Goal: Task Accomplishment & Management: Manage account settings

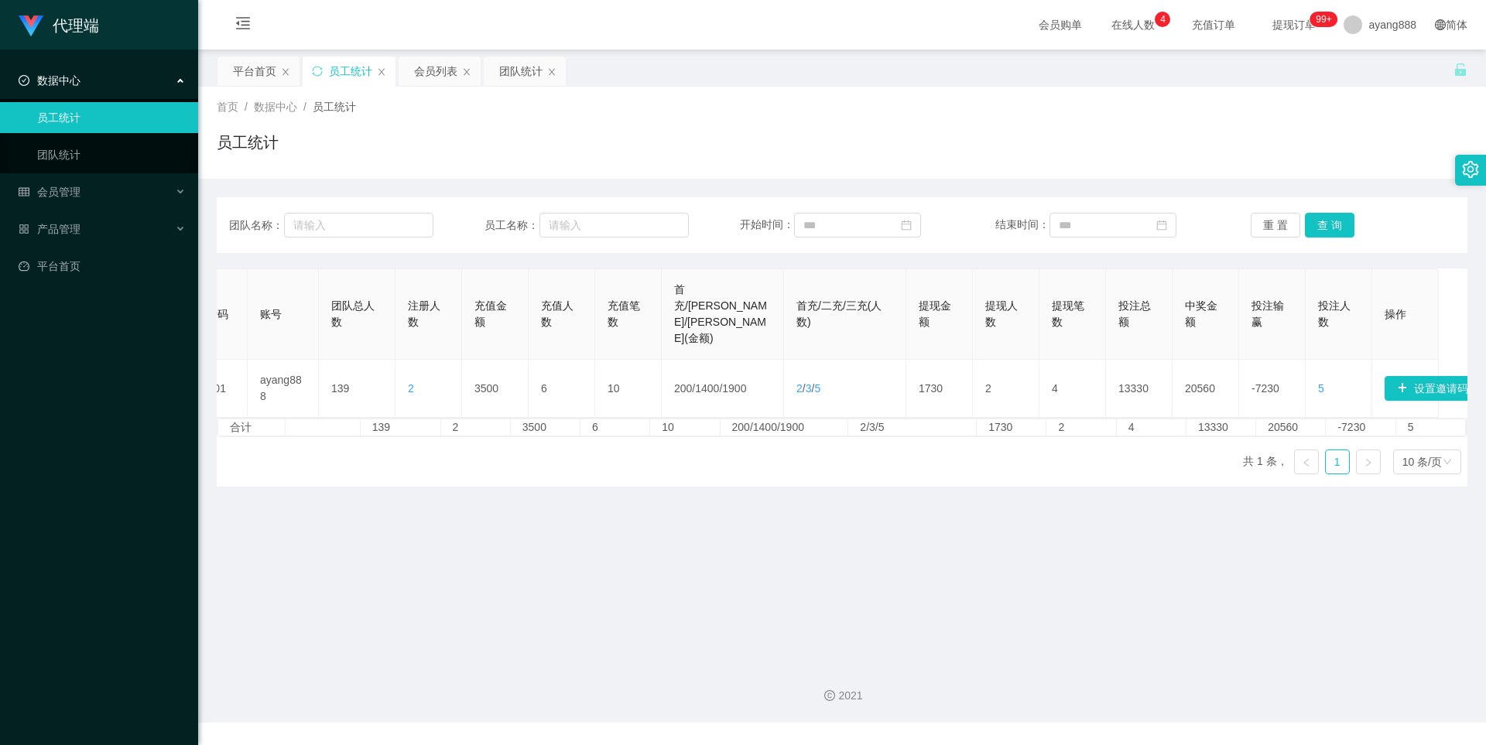
scroll to position [0, 55]
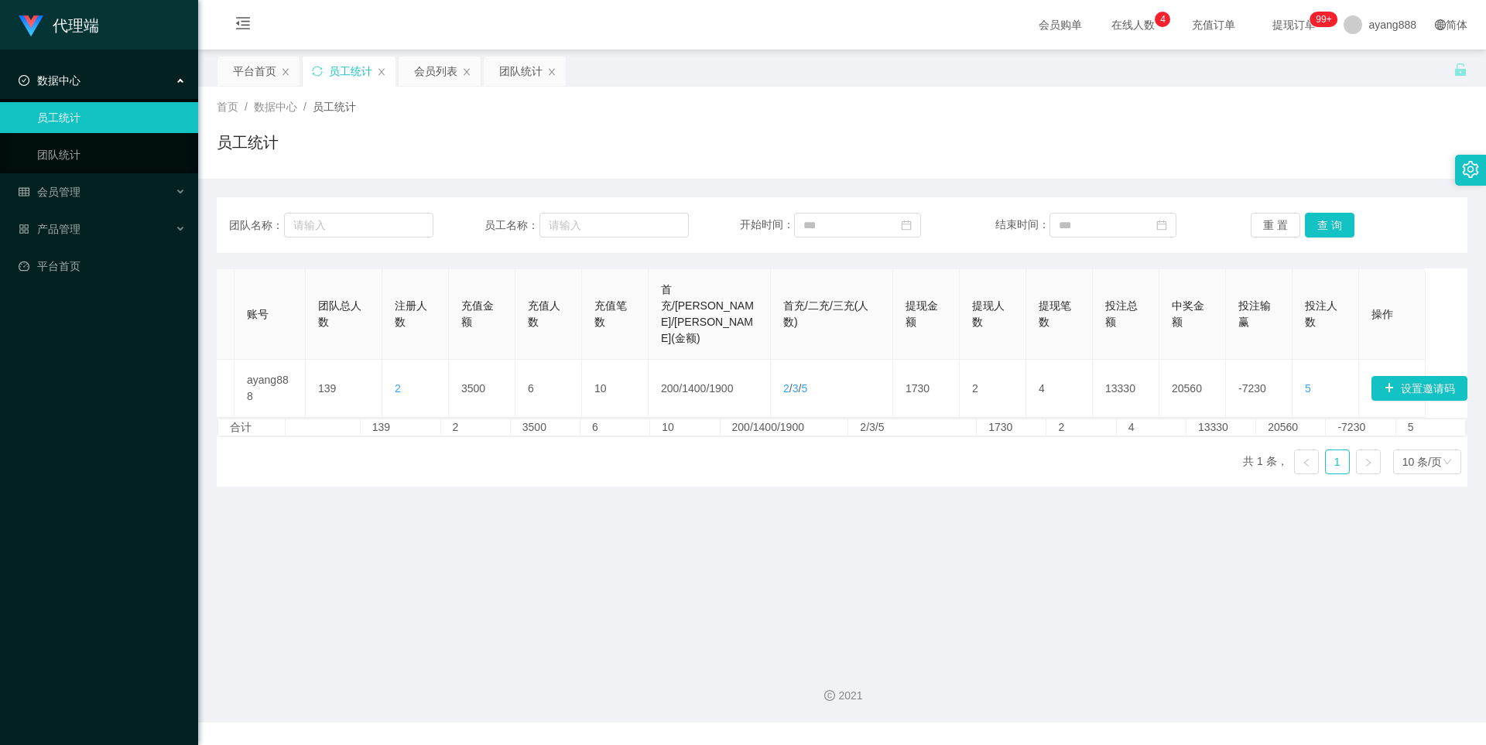
click at [65, 89] on div "数据中心" at bounding box center [99, 80] width 198 height 31
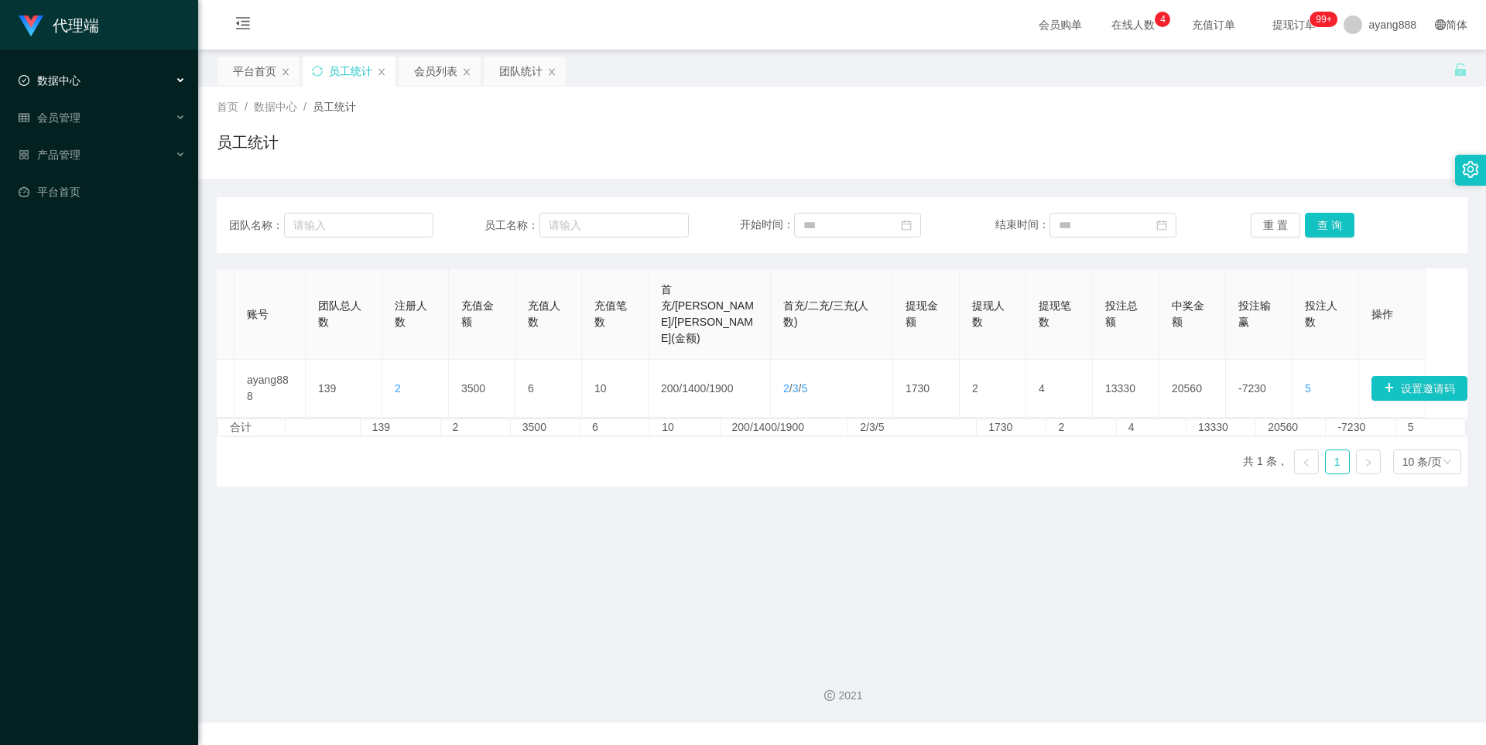
click at [72, 84] on span "数据中心" at bounding box center [50, 80] width 62 height 12
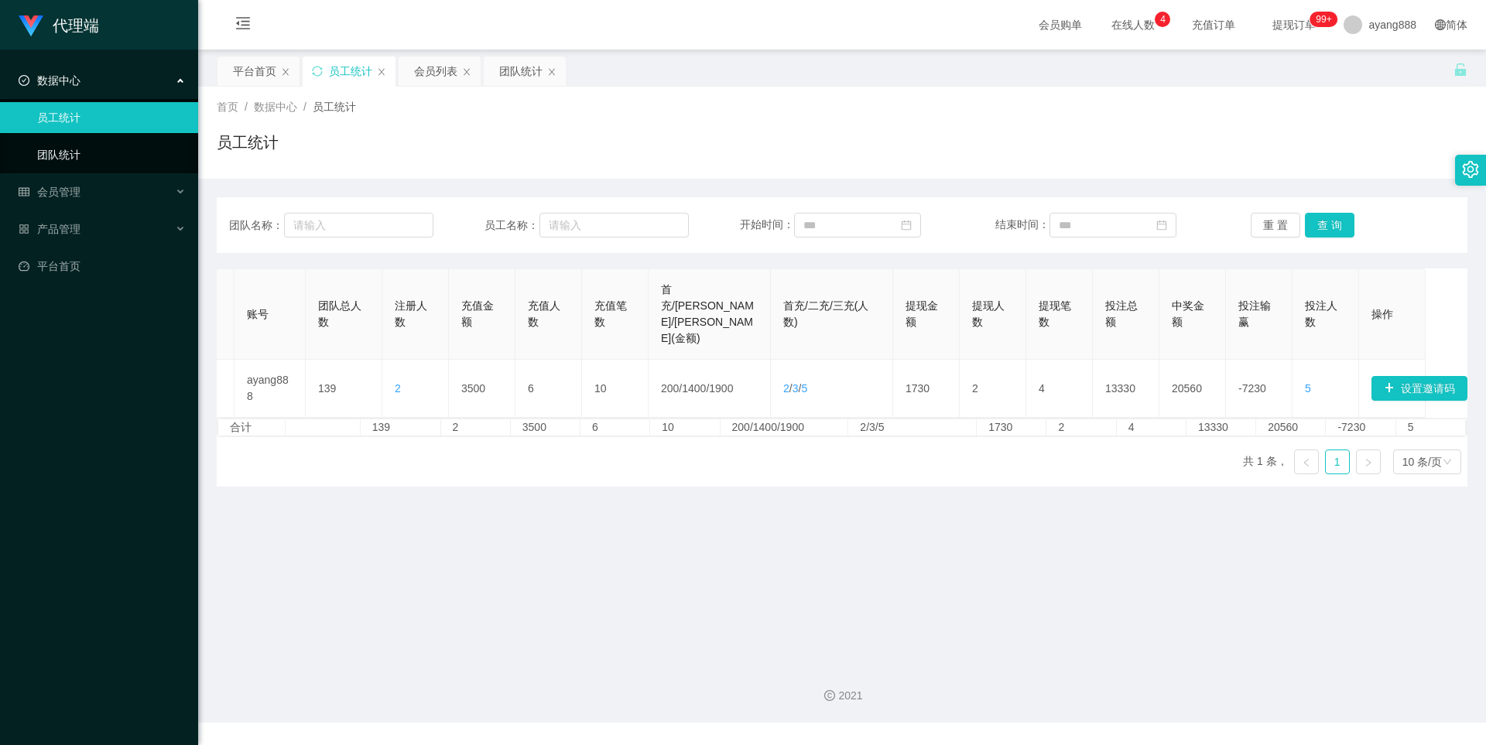
click at [71, 142] on link "团队统计" at bounding box center [111, 154] width 149 height 31
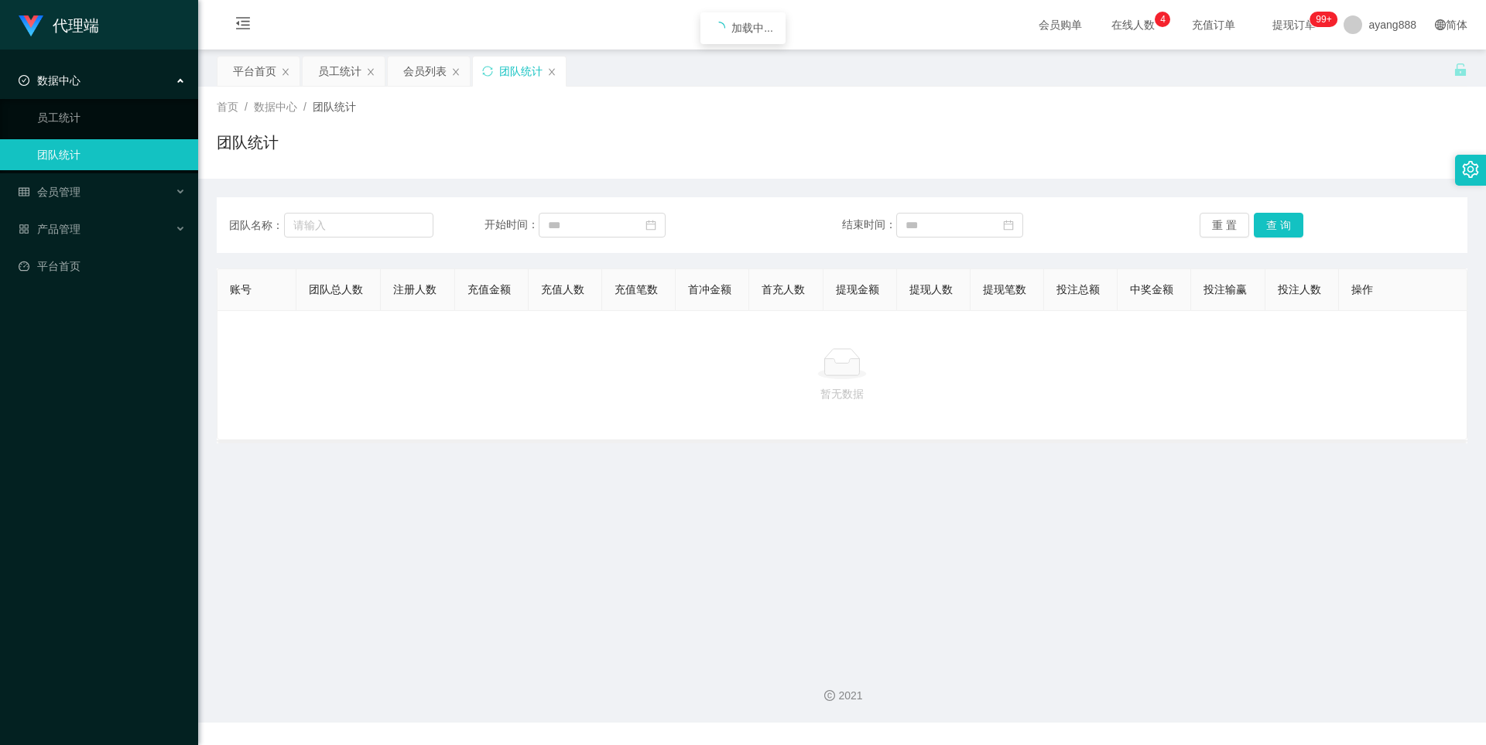
click at [78, 77] on span "数据中心" at bounding box center [50, 80] width 62 height 12
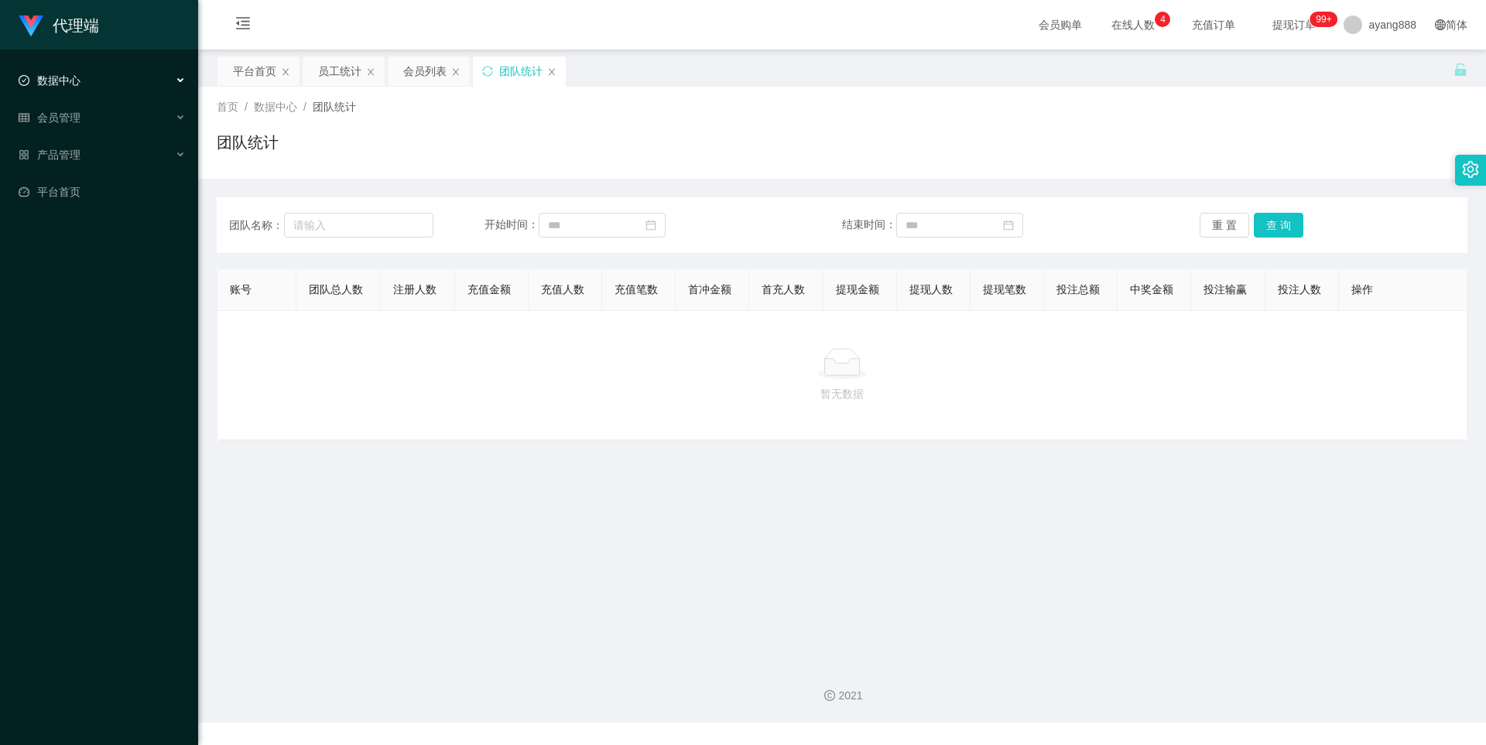
click at [79, 98] on li "数据中心 员工统计 团队统计" at bounding box center [99, 82] width 198 height 34
click at [80, 111] on span "会员管理" at bounding box center [50, 117] width 62 height 12
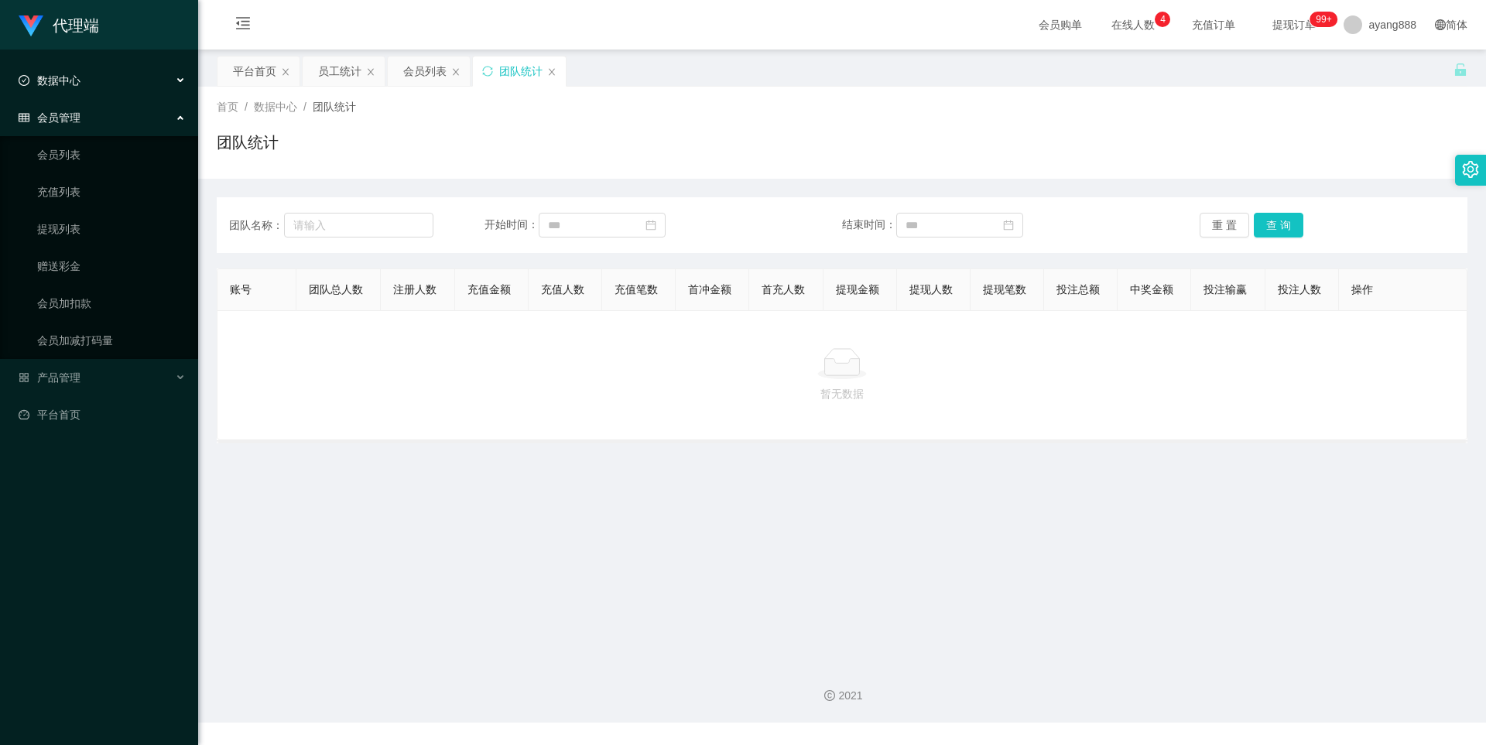
click at [78, 77] on span "数据中心" at bounding box center [50, 80] width 62 height 12
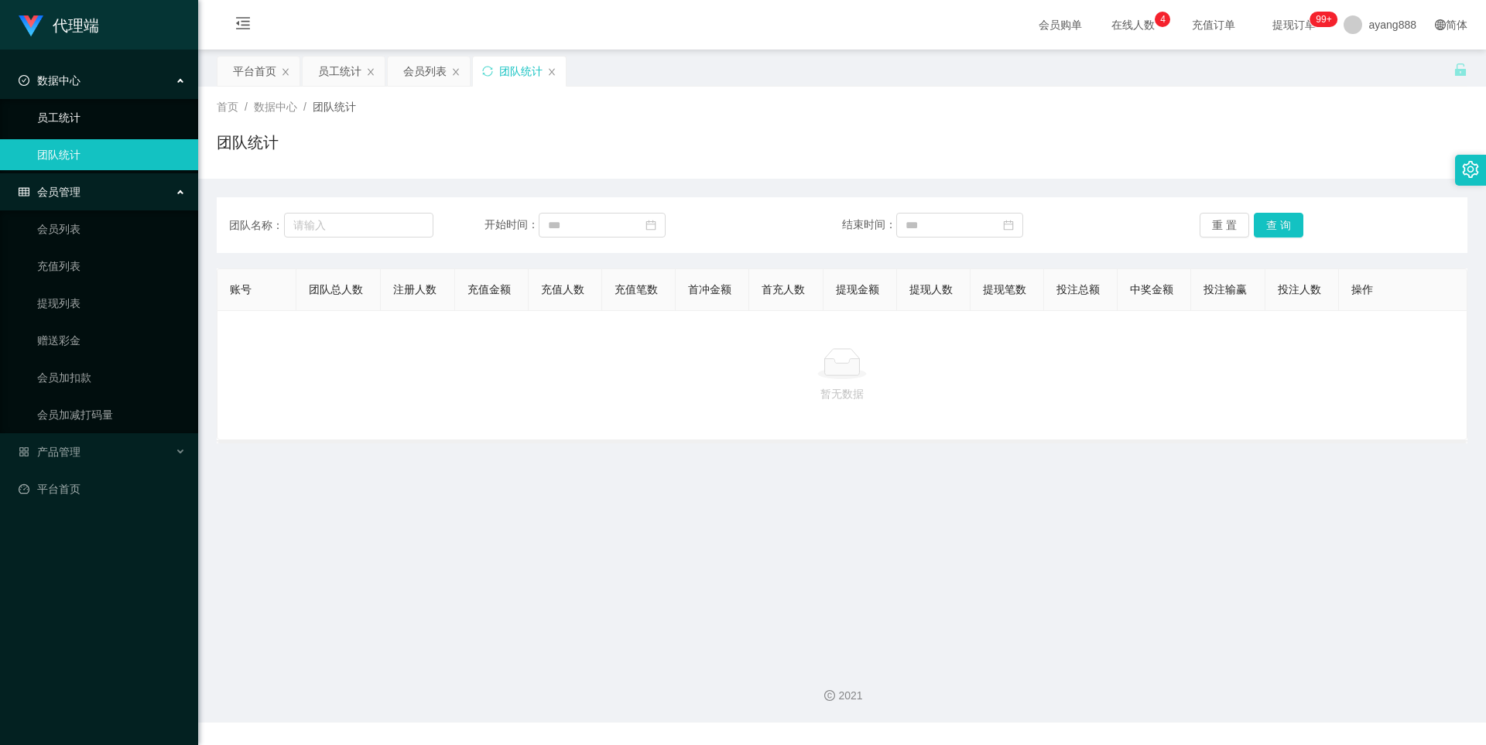
click at [77, 120] on link "员工统计" at bounding box center [111, 117] width 149 height 31
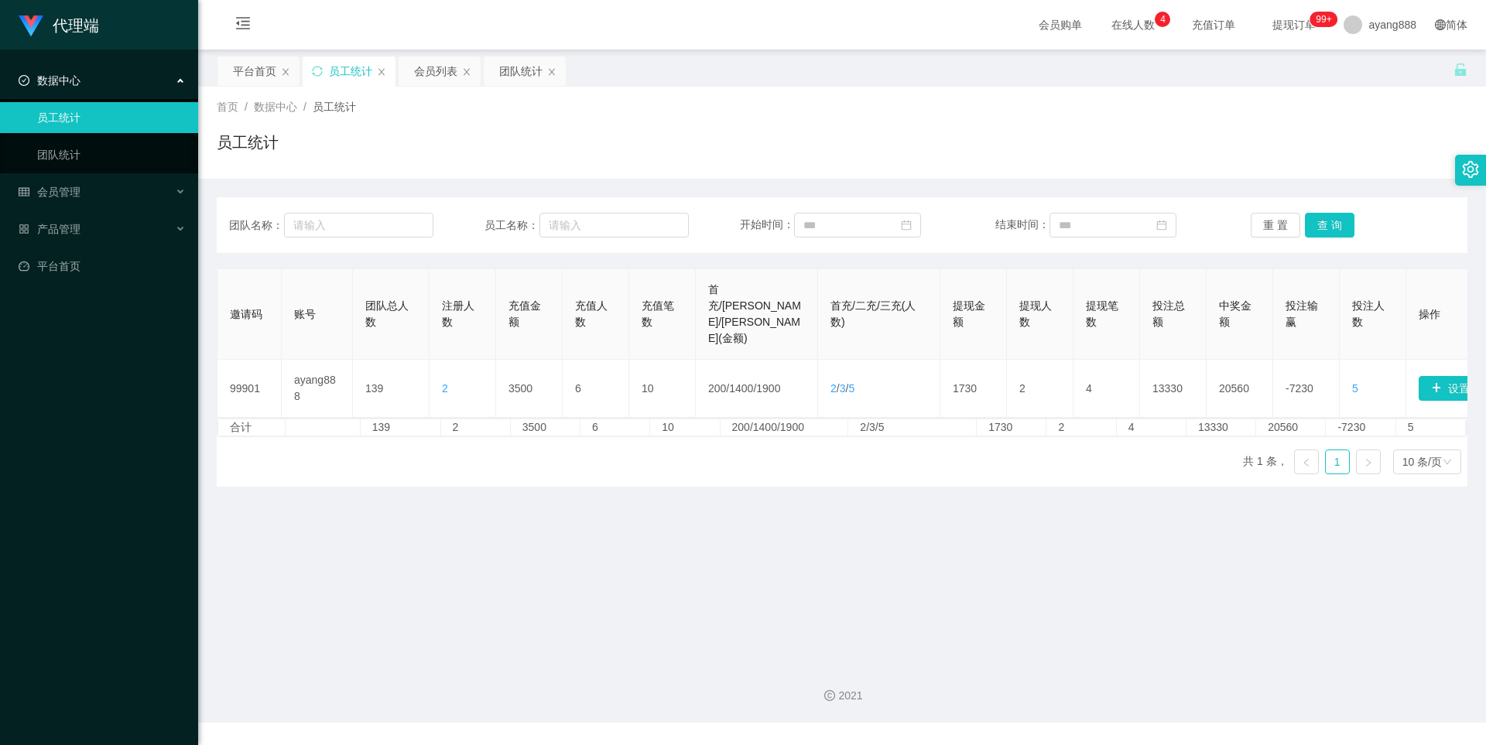
scroll to position [0, 55]
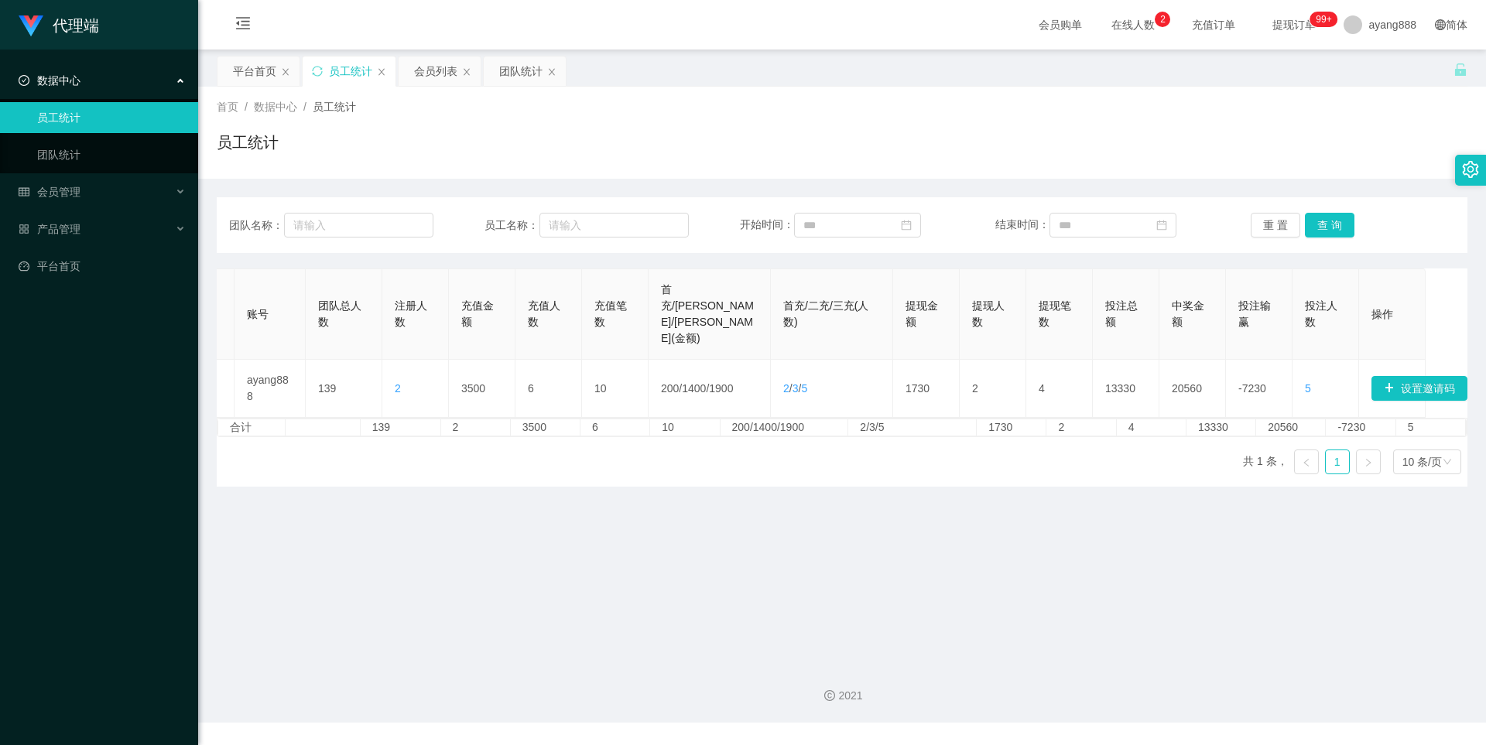
click at [83, 75] on div "数据中心" at bounding box center [99, 80] width 198 height 31
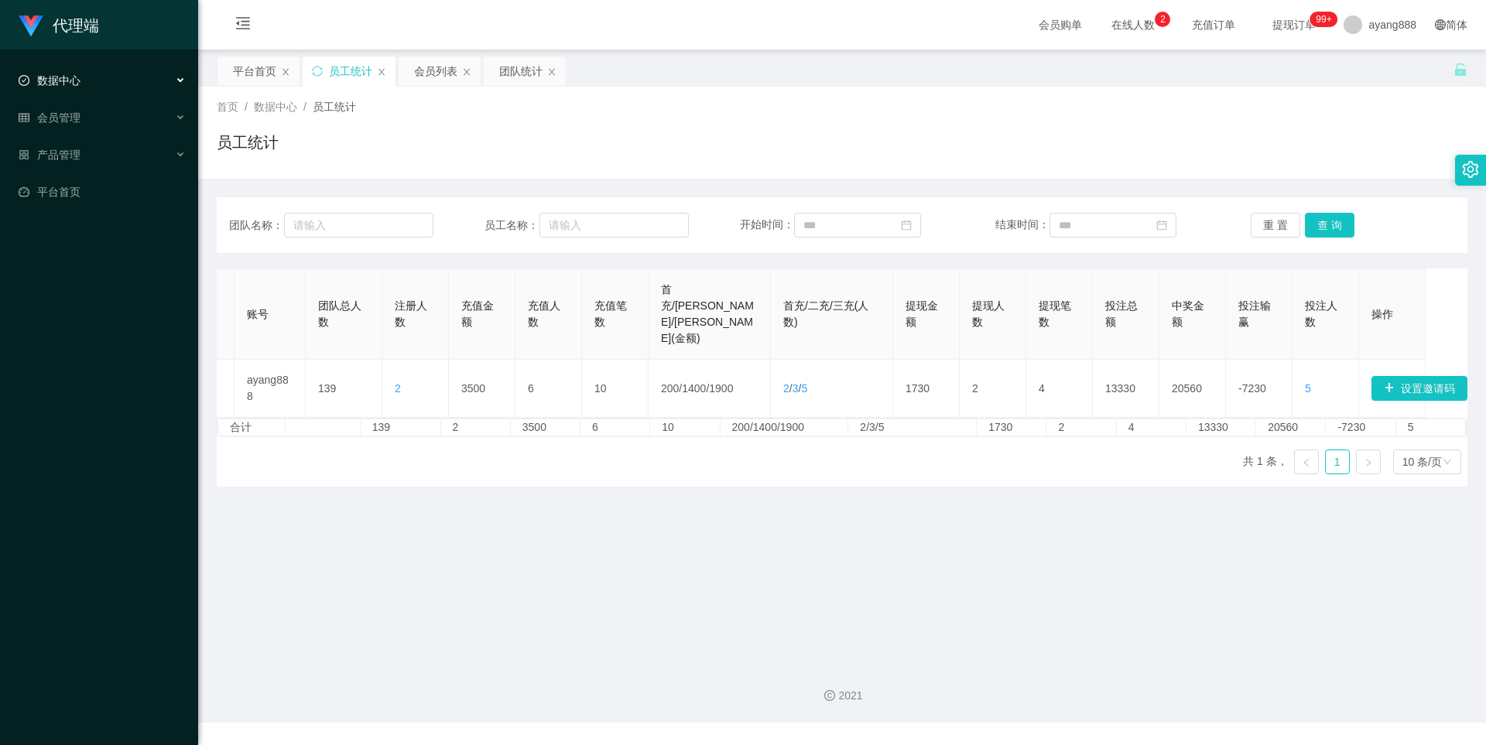
click at [72, 74] on span "数据中心" at bounding box center [50, 80] width 62 height 12
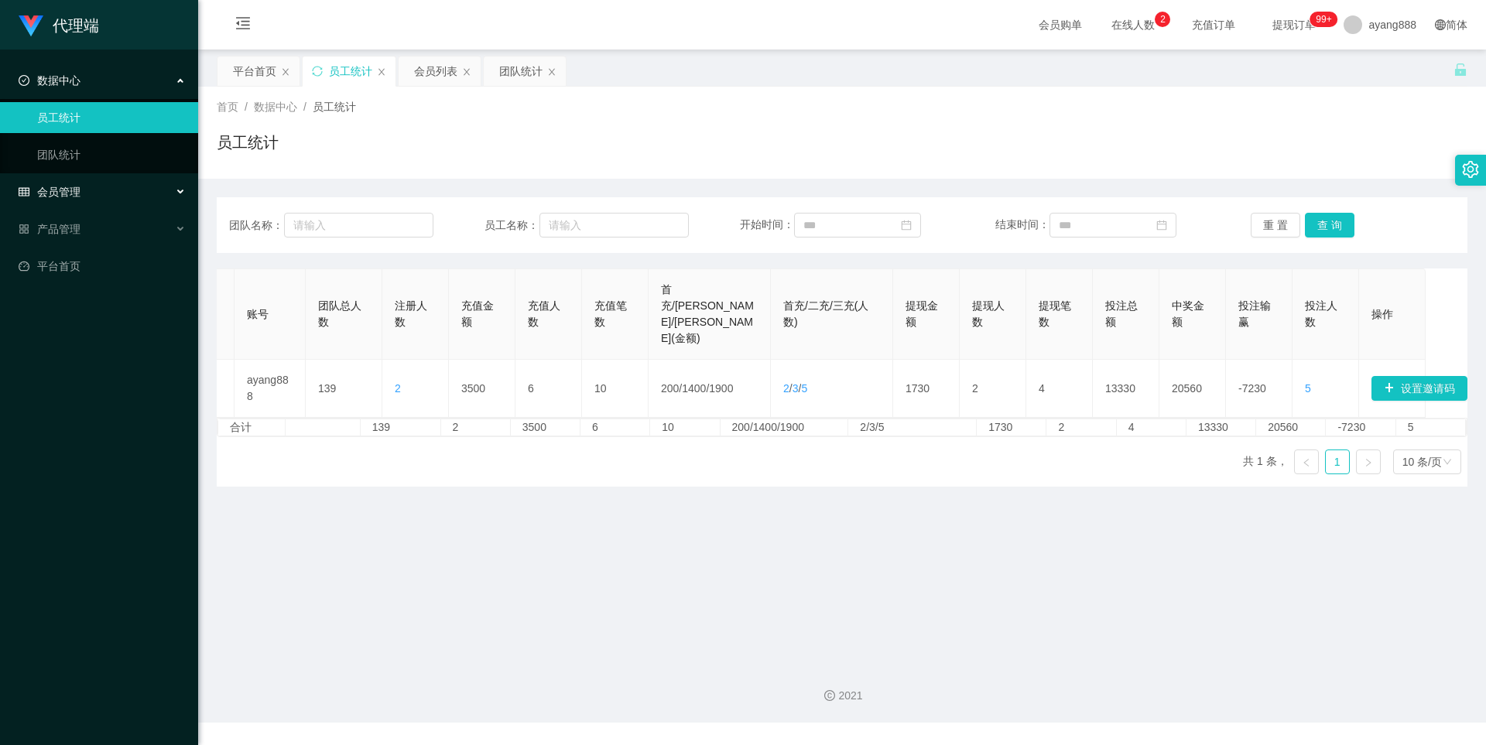
click at [73, 190] on span "会员管理" at bounding box center [50, 192] width 62 height 12
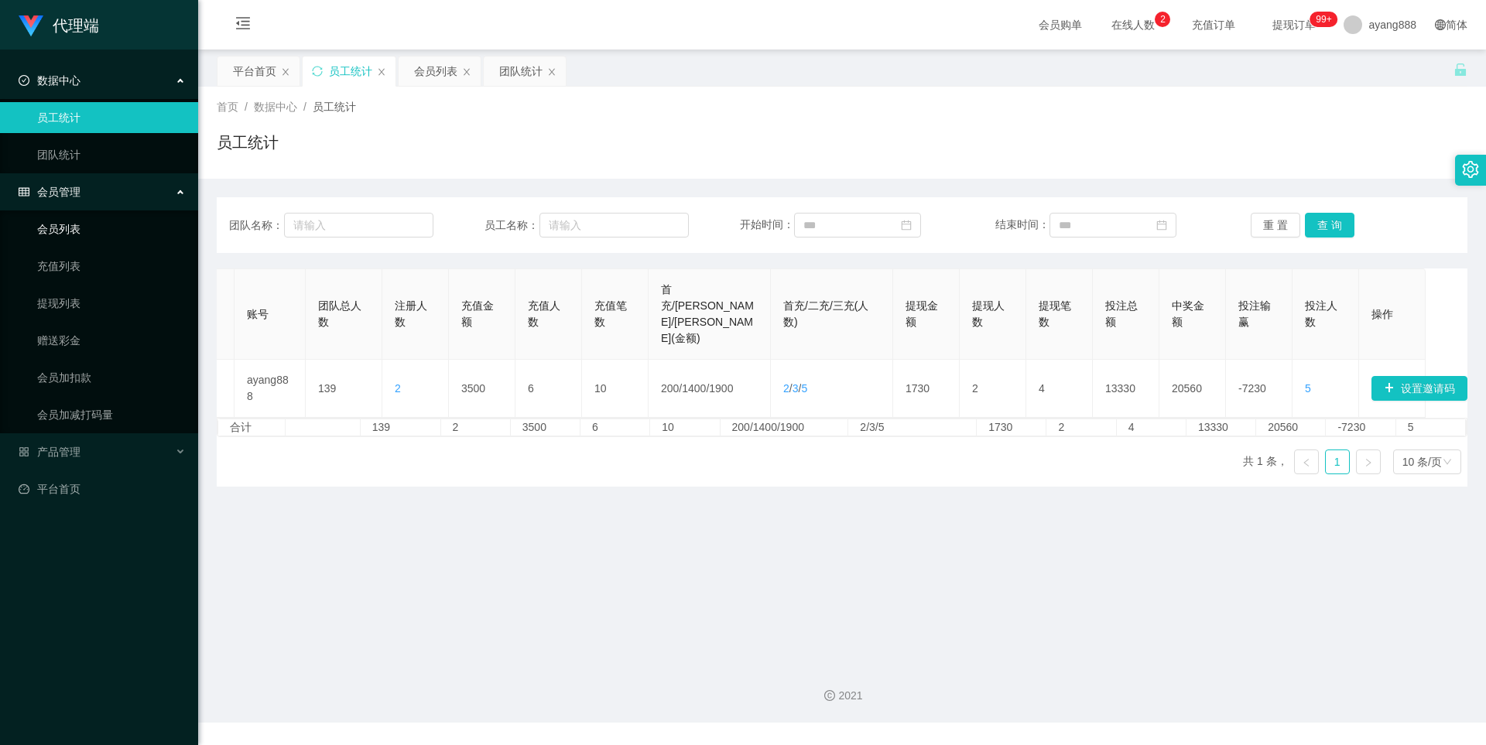
click at [70, 224] on link "会员列表" at bounding box center [111, 229] width 149 height 31
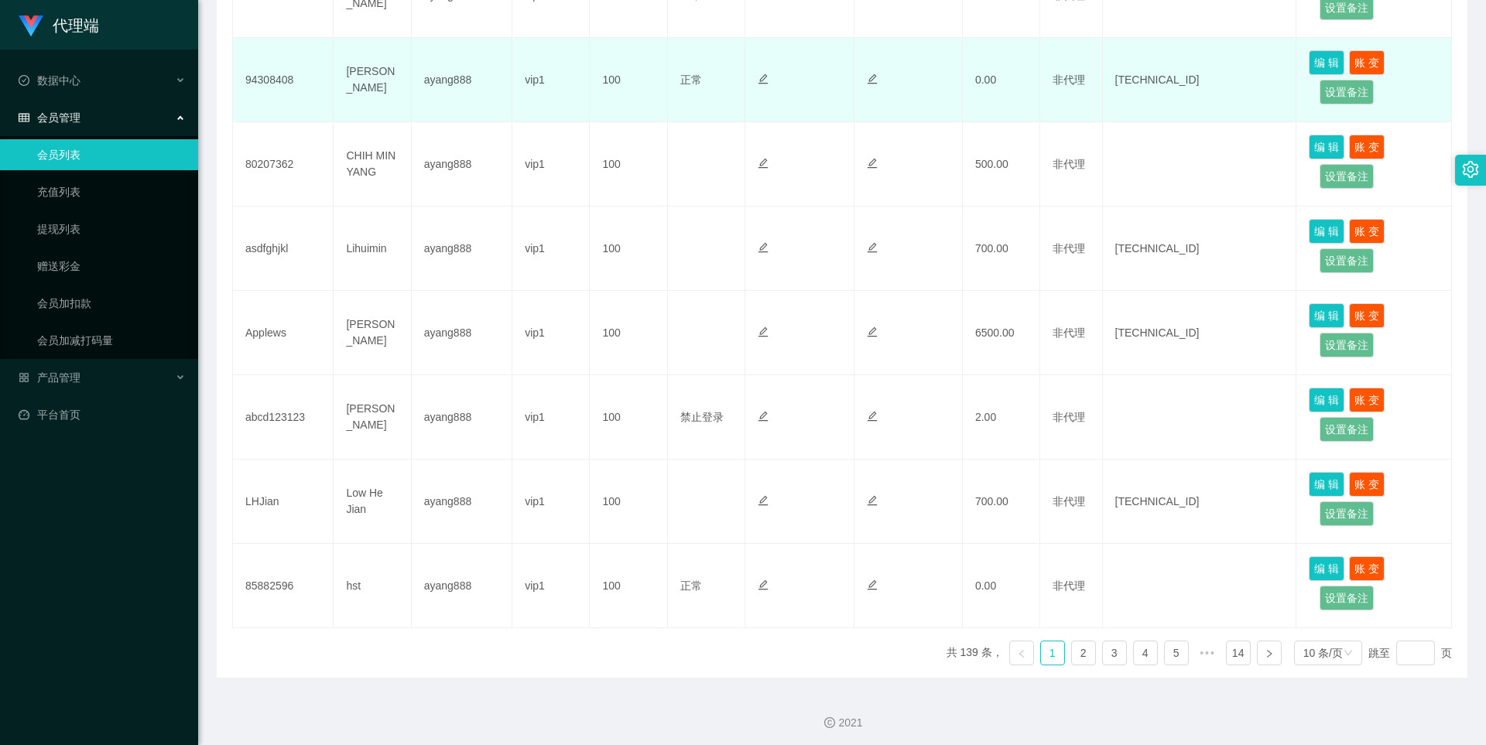
scroll to position [628, 0]
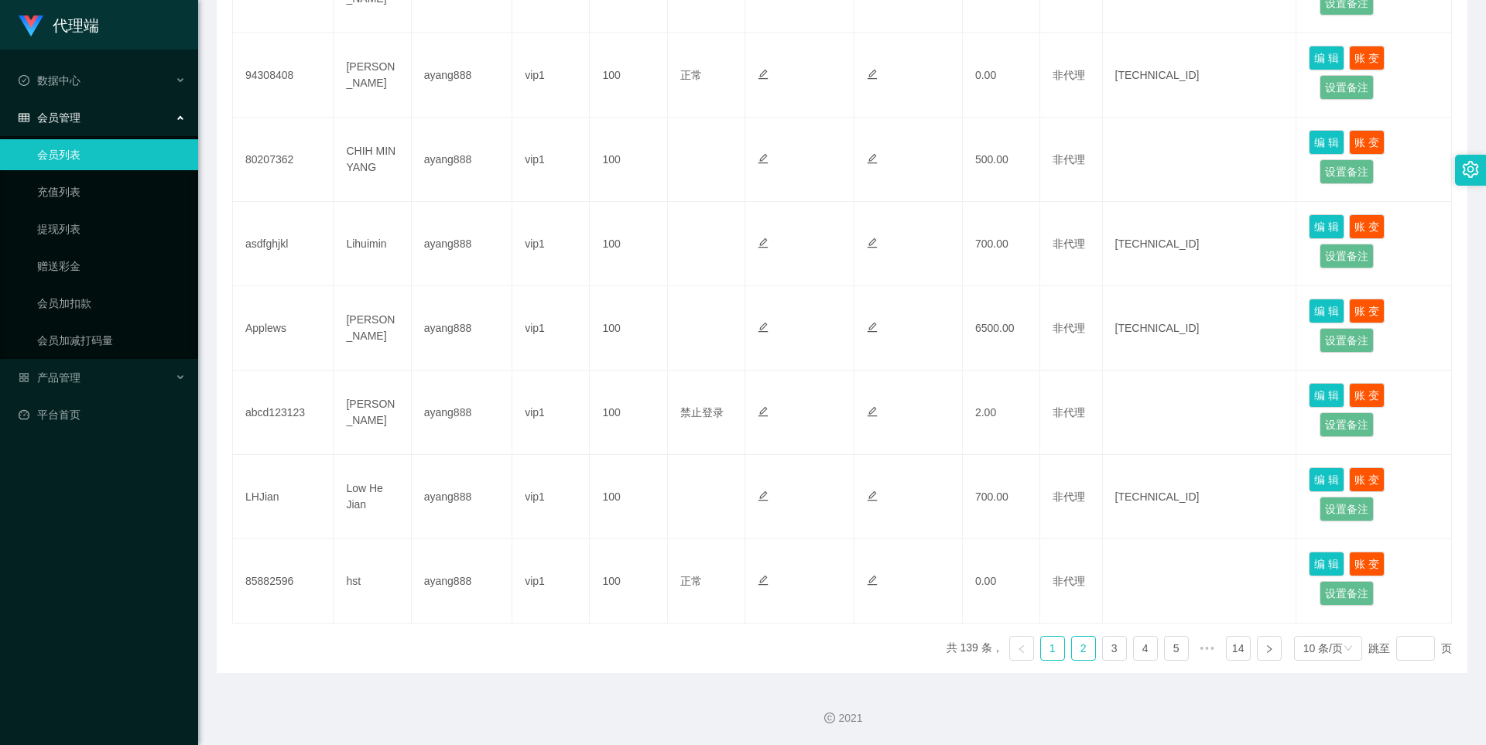
click at [1074, 641] on link "2" at bounding box center [1083, 648] width 23 height 23
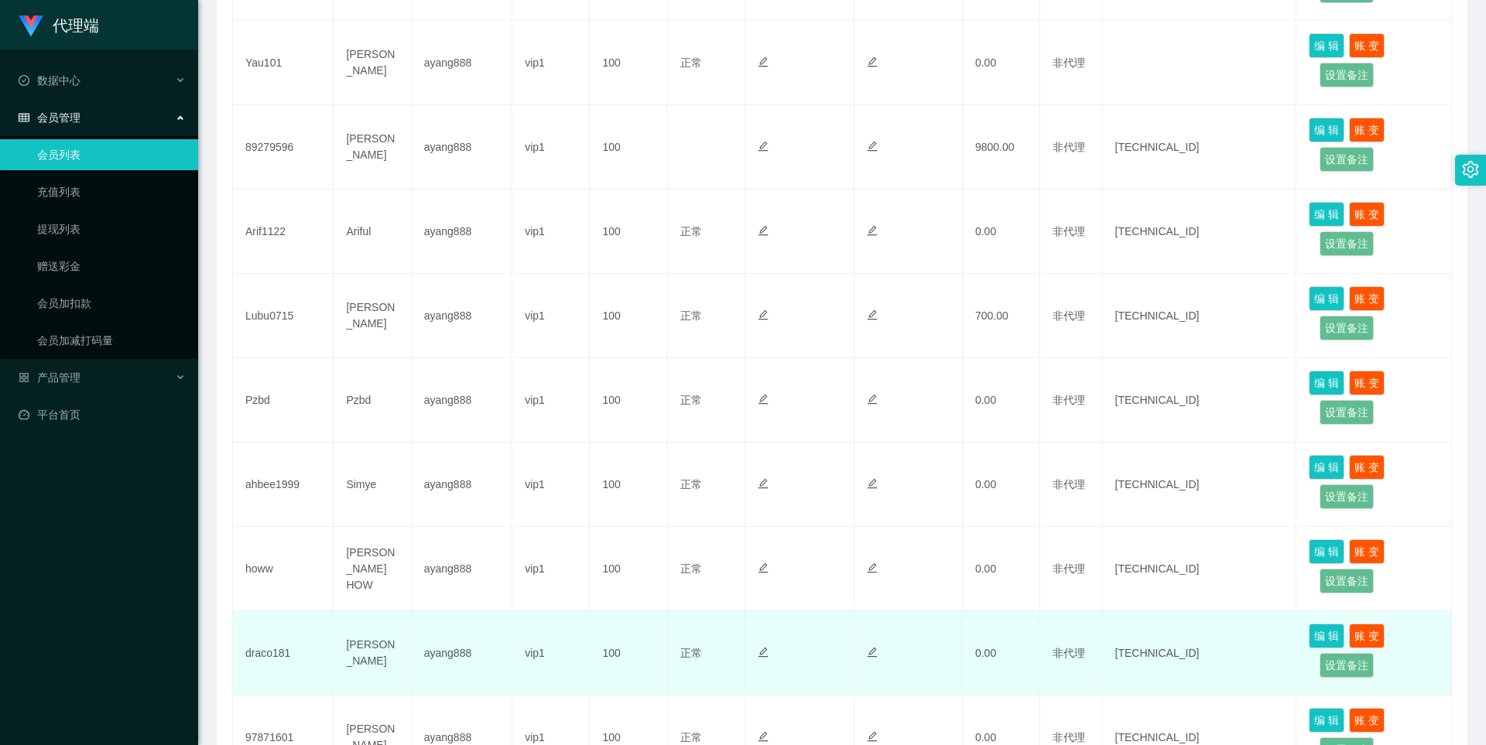
scroll to position [318, 0]
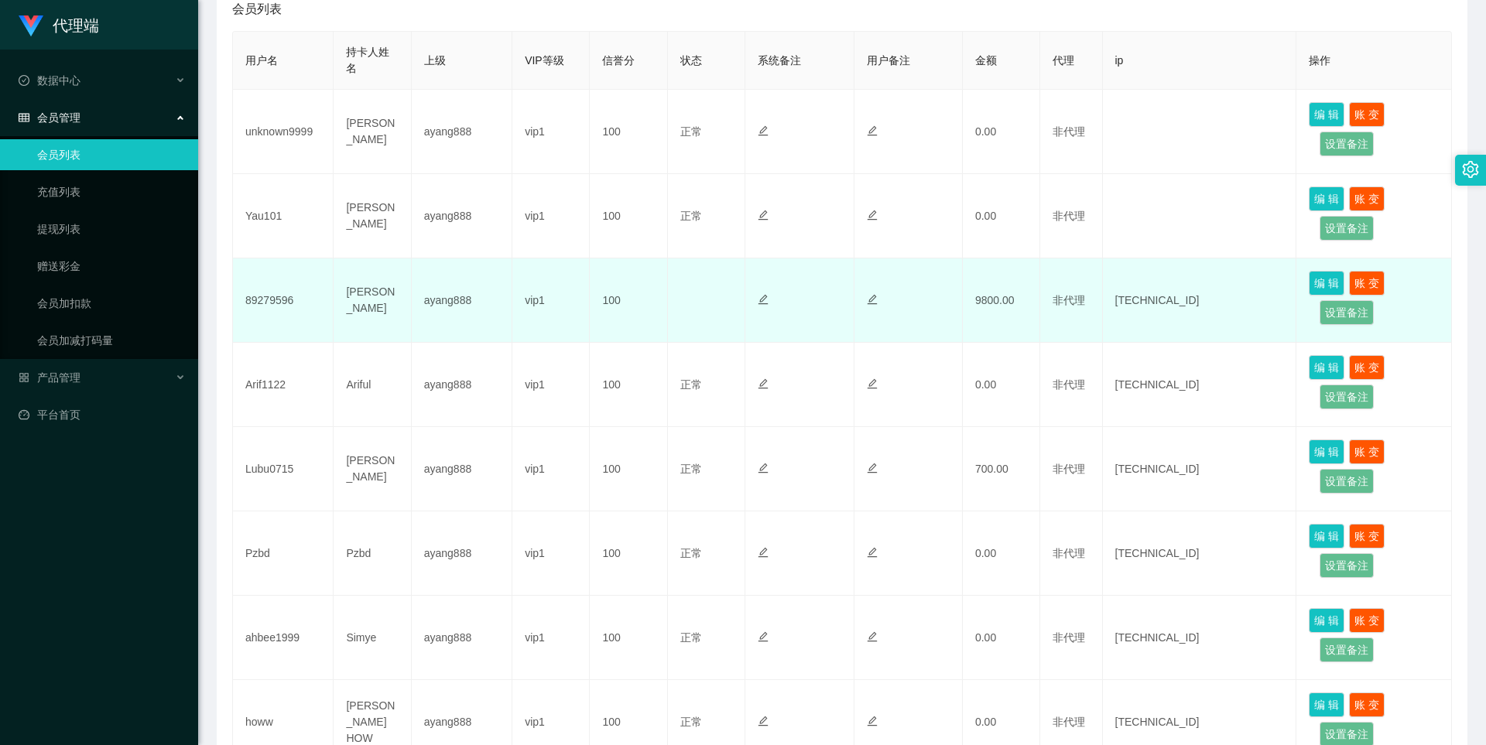
click at [1386, 281] on td "编 辑 账 变 设置备注" at bounding box center [1375, 301] width 156 height 84
click at [1374, 282] on button "账 变" at bounding box center [1367, 283] width 36 height 25
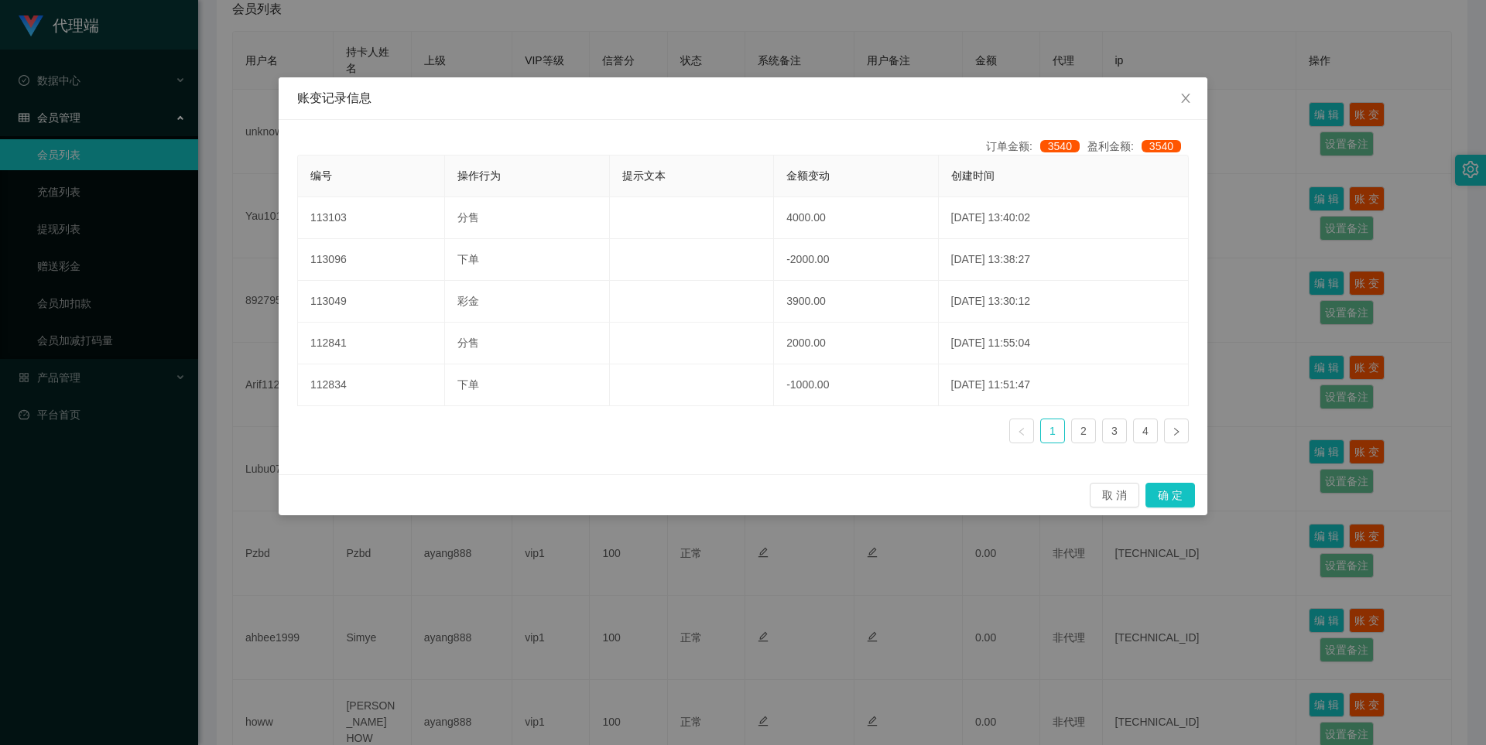
click at [1199, 495] on div "取 消 确 定" at bounding box center [743, 495] width 929 height 41
click at [1184, 492] on button "确 定" at bounding box center [1171, 495] width 50 height 25
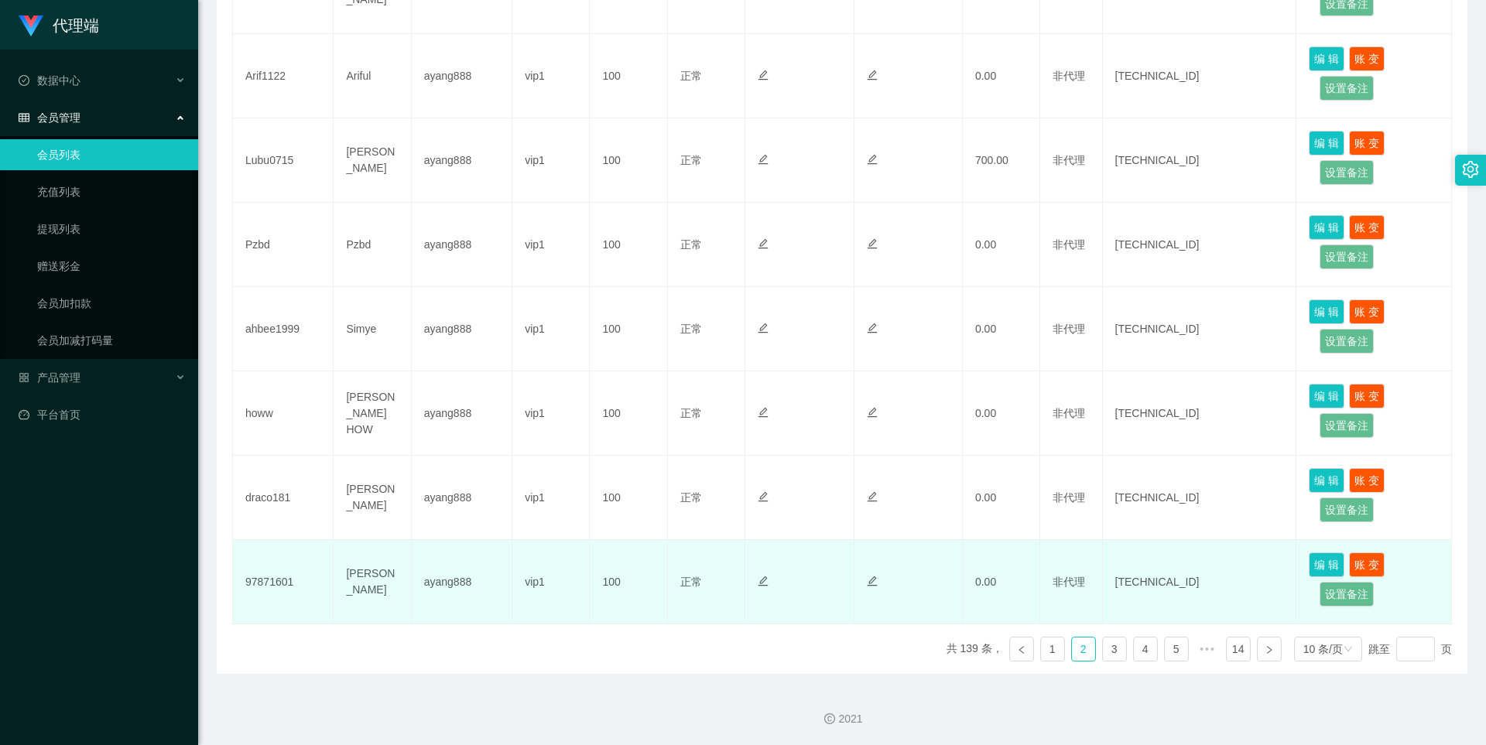
scroll to position [628, 0]
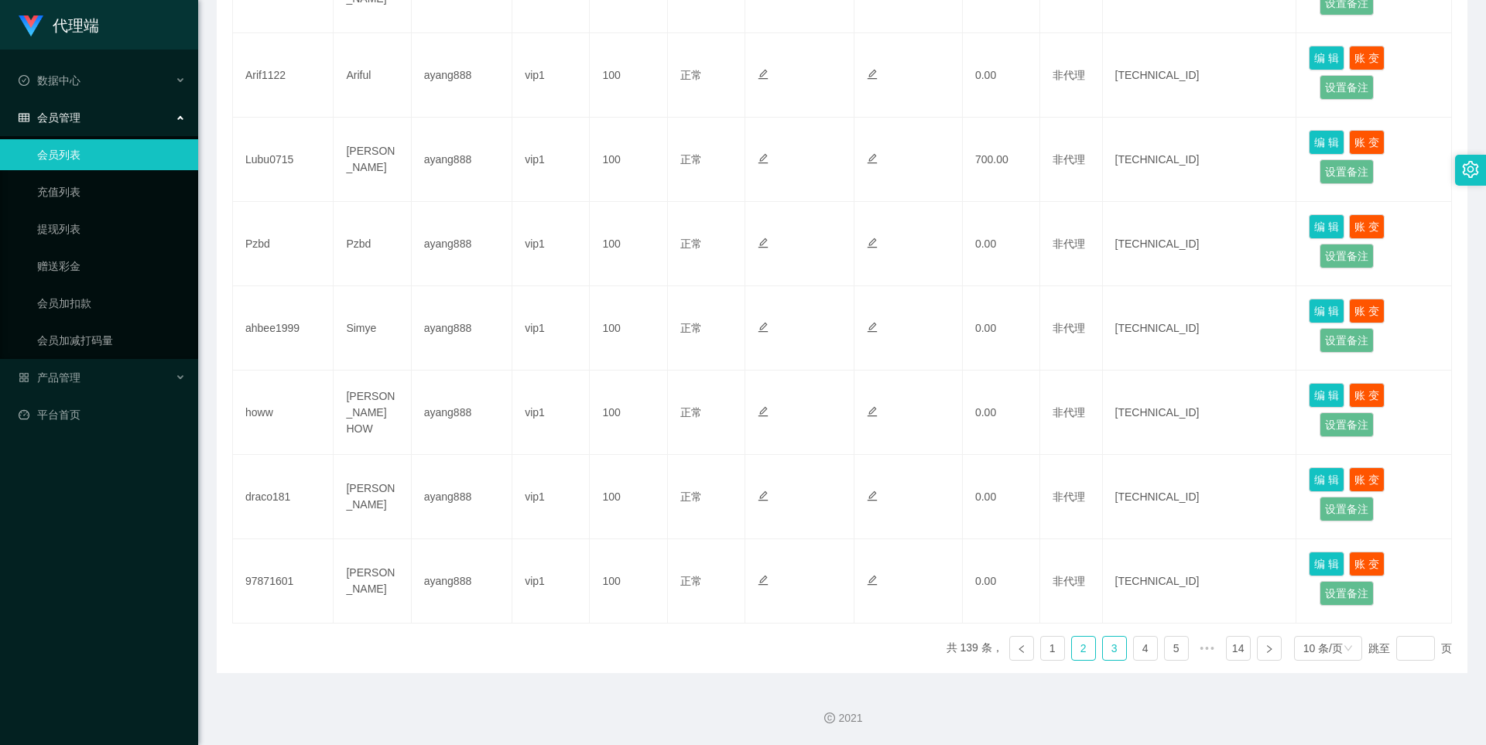
click at [1103, 646] on link "3" at bounding box center [1114, 648] width 23 height 23
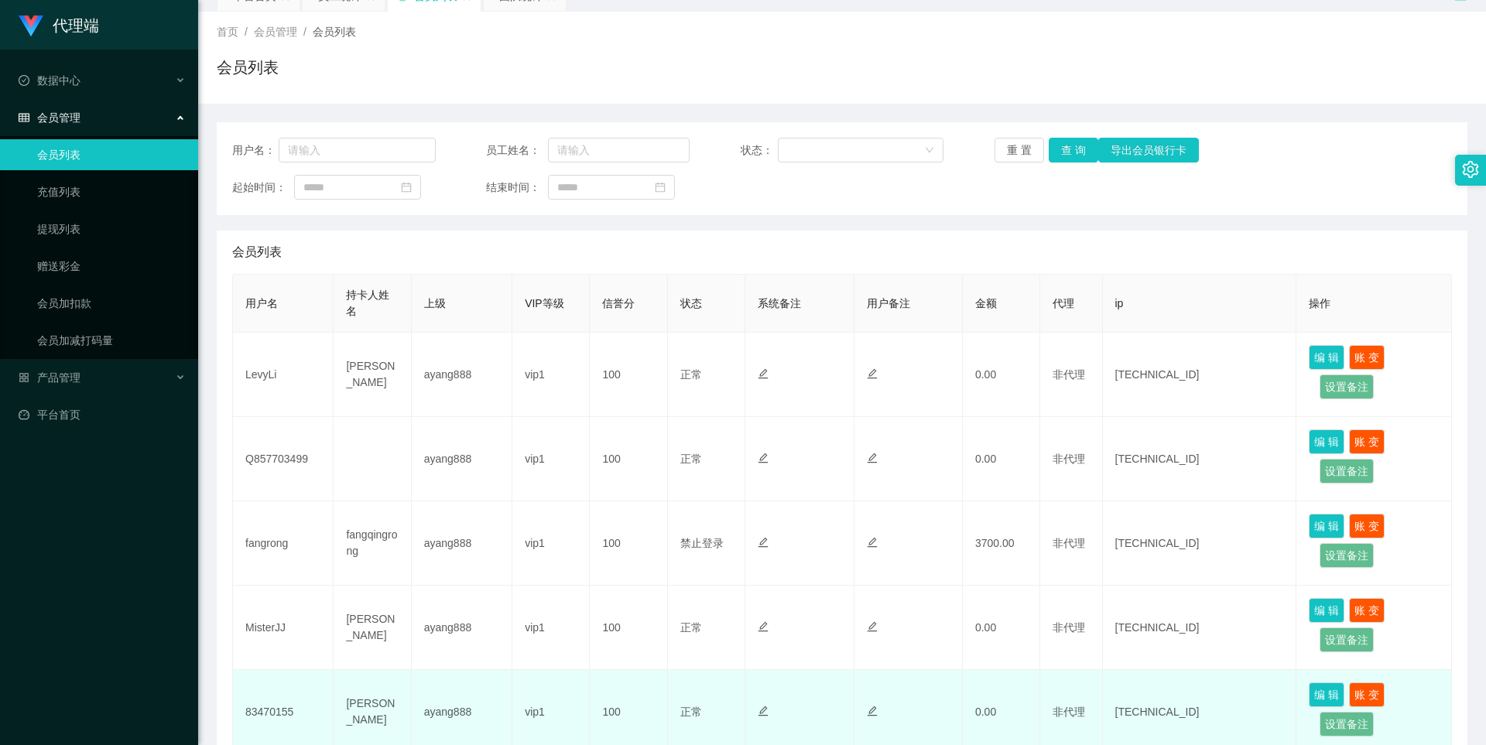
scroll to position [9, 0]
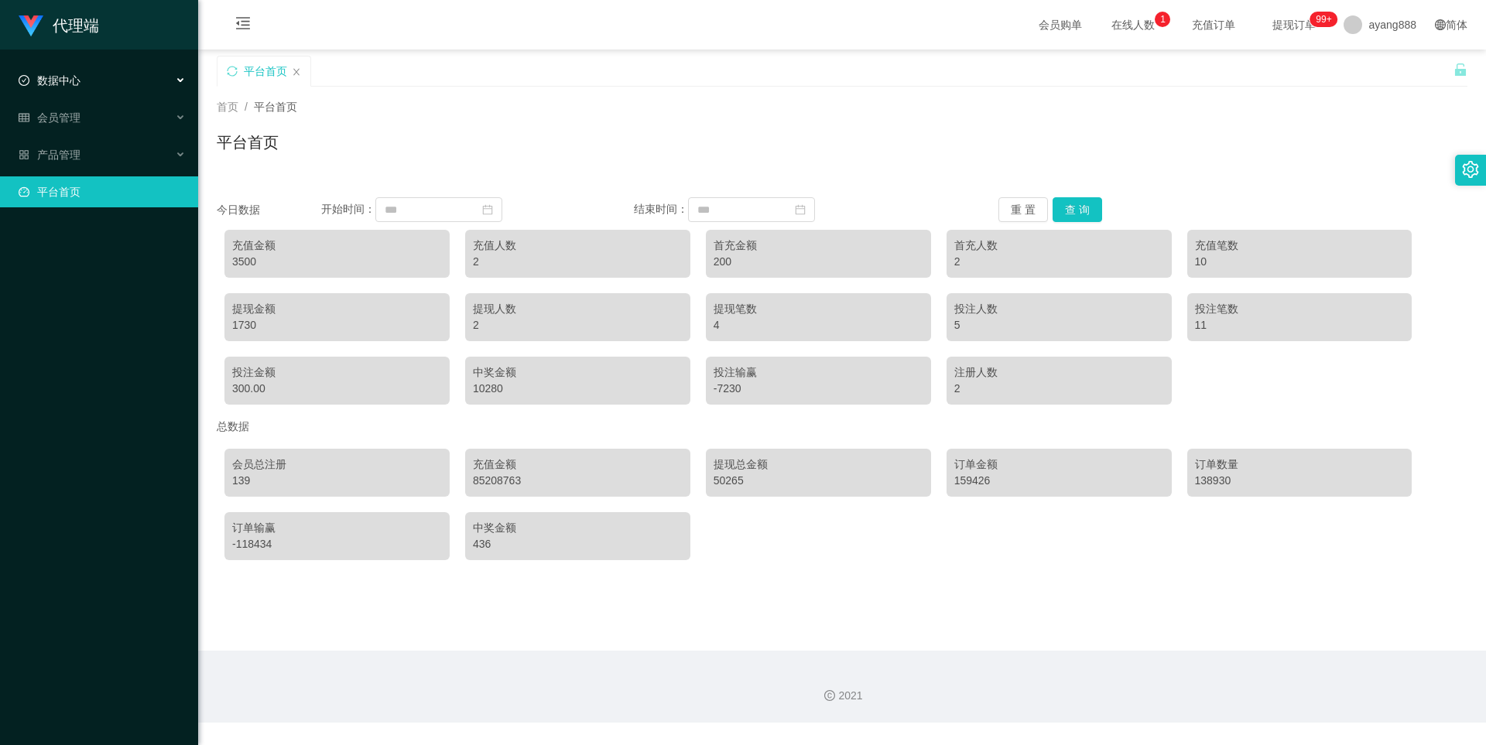
click at [59, 76] on span "数据中心" at bounding box center [50, 80] width 62 height 12
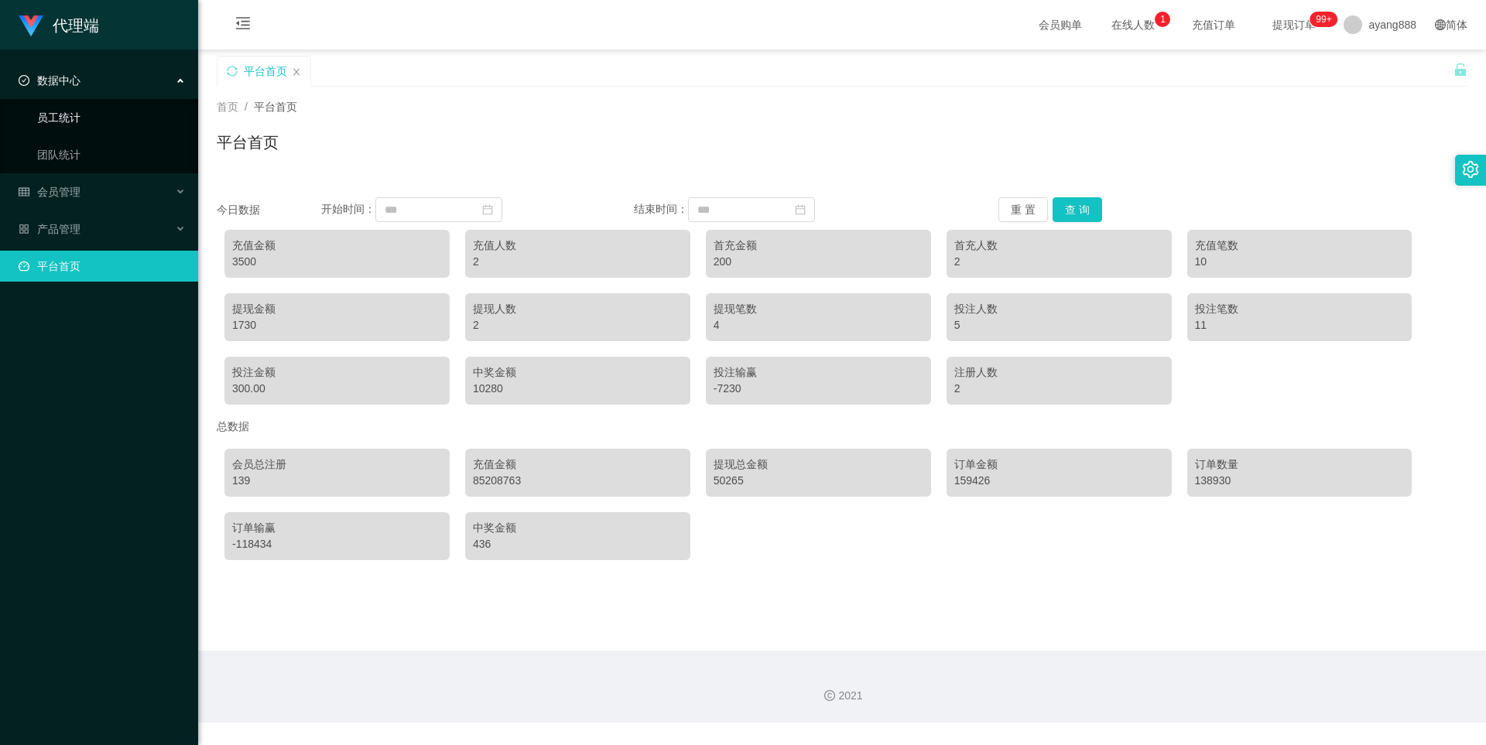
click at [77, 118] on link "员工统计" at bounding box center [111, 117] width 149 height 31
